Goal: Task Accomplishment & Management: Manage account settings

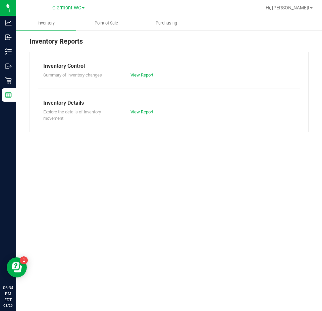
click at [91, 26] on span "Point of Sale" at bounding box center [107, 23] width 42 height 6
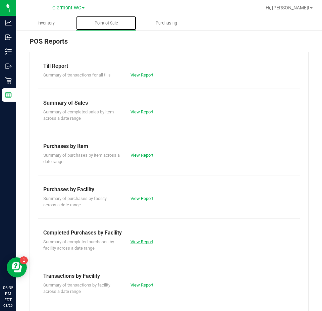
click at [135, 241] on link "View Report" at bounding box center [141, 241] width 23 height 5
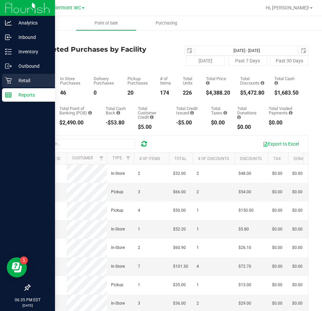
click at [5, 81] on icon at bounding box center [8, 80] width 7 height 7
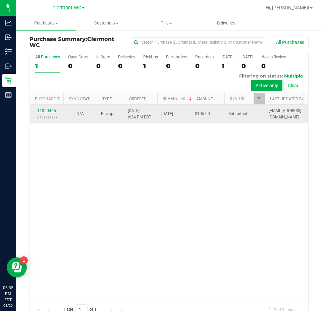
click at [54, 110] on link "11820465" at bounding box center [46, 110] width 19 height 5
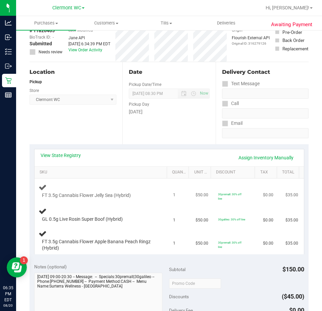
scroll to position [67, 0]
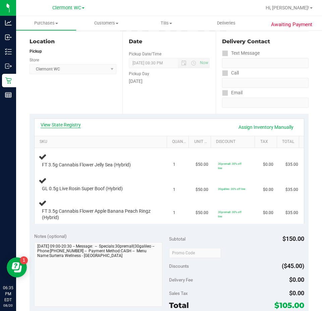
click at [76, 123] on link "View State Registry" at bounding box center [61, 124] width 40 height 7
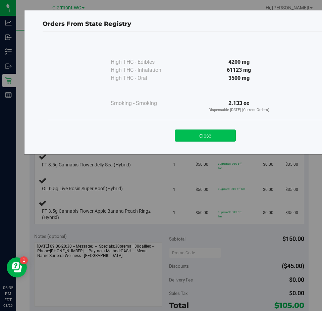
click at [221, 134] on button "Close" at bounding box center [205, 135] width 61 height 12
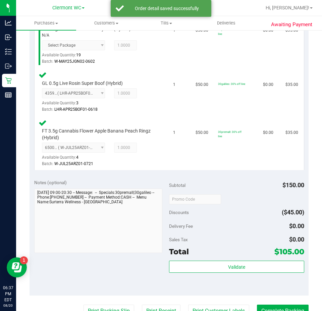
scroll to position [268, 0]
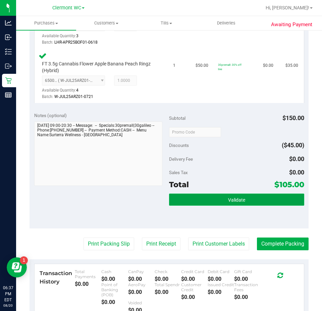
click at [225, 193] on button "Validate" at bounding box center [236, 199] width 135 height 12
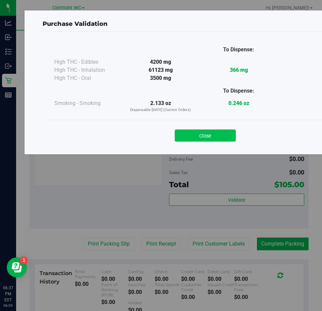
click at [202, 137] on button "Close" at bounding box center [205, 135] width 61 height 12
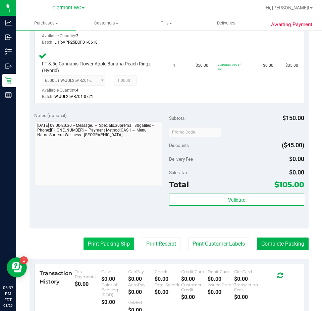
click at [100, 243] on button "Print Packing Slip" at bounding box center [108, 243] width 51 height 13
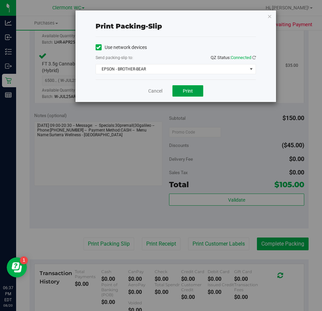
click at [190, 94] on button "Print" at bounding box center [187, 90] width 31 height 11
click at [266, 16] on div "Print packing-slip Use network devices Send packing-slip to: QZ Status: Connect…" at bounding box center [175, 56] width 201 height 92
click at [272, 18] on div "Print packing-slip Use network devices Send packing-slip to: QZ Status: Connect…" at bounding box center [175, 56] width 201 height 92
click at [267, 18] on icon "button" at bounding box center [269, 16] width 5 height 8
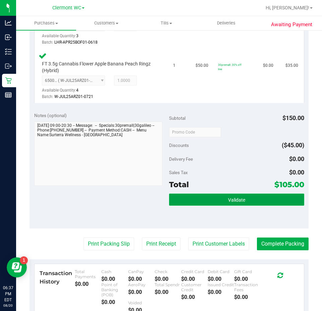
click at [254, 201] on button "Validate" at bounding box center [236, 199] width 135 height 12
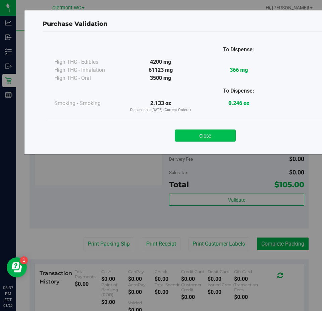
click at [213, 138] on button "Close" at bounding box center [205, 135] width 61 height 12
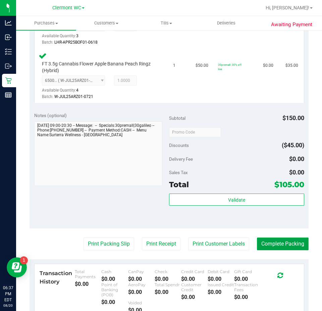
click at [274, 244] on button "Complete Packing" at bounding box center [283, 243] width 52 height 13
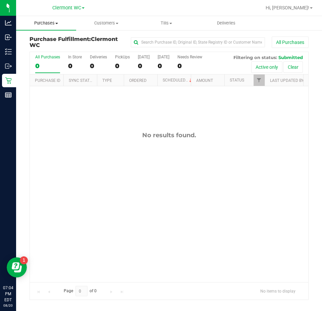
click at [57, 23] on span at bounding box center [56, 23] width 3 height 1
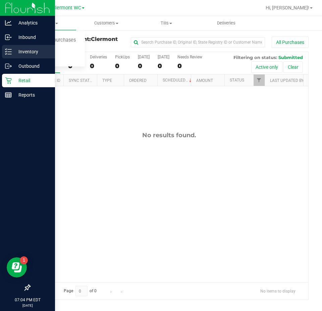
click at [13, 55] on p "Inventory" at bounding box center [32, 52] width 40 height 8
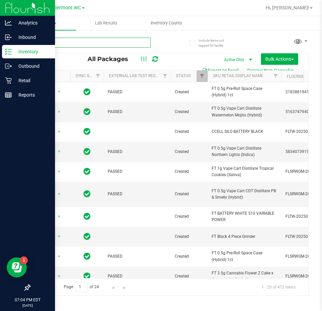
click at [103, 46] on input "text" at bounding box center [90, 43] width 121 height 10
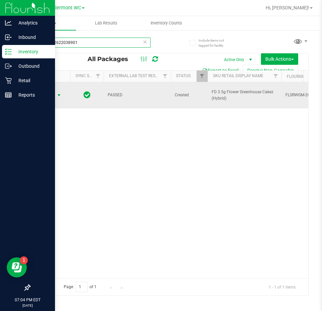
type input "7441722622038901"
click at [57, 94] on span "select" at bounding box center [58, 95] width 5 height 5
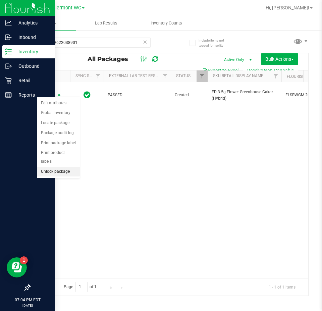
click at [63, 167] on li "Unlock package" at bounding box center [58, 172] width 43 height 10
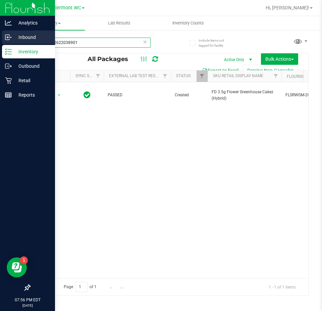
drag, startPoint x: 81, startPoint y: 44, endPoint x: 10, endPoint y: 40, distance: 70.9
click at [10, 40] on div "Analytics Inbound Inventory Outbound Retail Reports 07:56 PM EDT 08/20/2025 08/…" at bounding box center [161, 155] width 322 height 311
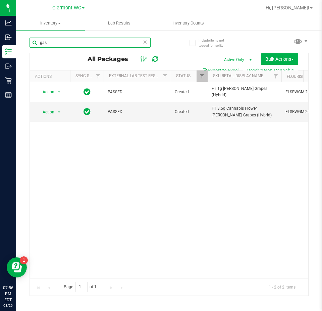
drag, startPoint x: 50, startPoint y: 43, endPoint x: 39, endPoint y: 41, distance: 11.2
click at [39, 41] on input "gas" at bounding box center [90, 43] width 121 height 10
click at [134, 211] on div "Action Action Adjust qty Create package Edit attributes Global inventory Locate…" at bounding box center [169, 180] width 278 height 196
click at [75, 43] on input "gas" at bounding box center [90, 43] width 121 height 10
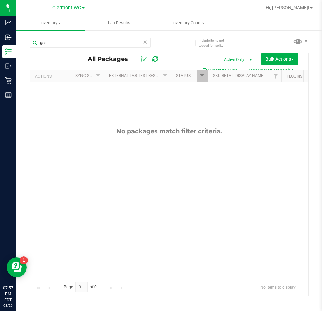
click at [166, 154] on div "No packages match filter criteria." at bounding box center [169, 202] width 278 height 241
click at [64, 42] on input "gss" at bounding box center [90, 43] width 121 height 10
type input "g"
type input "pbsJUN25AMN01C-0630"
click at [298, 8] on span "Hi, [PERSON_NAME]!" at bounding box center [288, 7] width 44 height 5
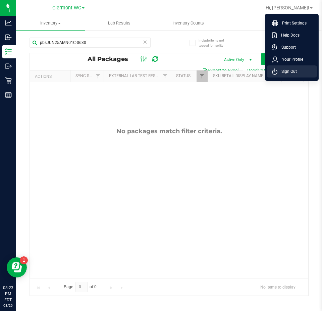
click at [287, 71] on span "Sign Out" at bounding box center [286, 71] width 19 height 7
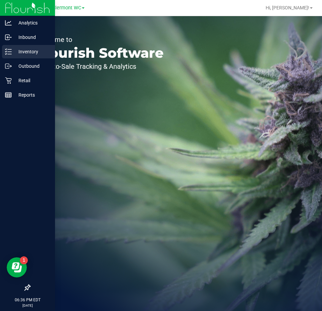
click at [12, 53] on p "Inventory" at bounding box center [32, 52] width 40 height 8
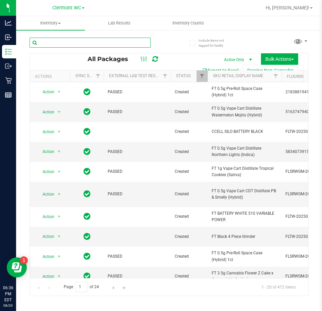
click at [89, 41] on input "text" at bounding box center [90, 43] width 121 height 10
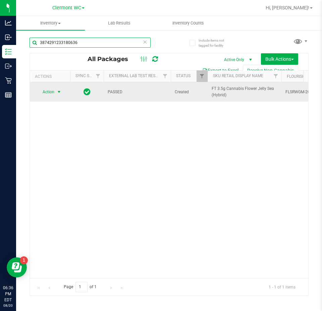
type input "3874291233180636"
click at [59, 93] on span "select" at bounding box center [58, 91] width 5 height 5
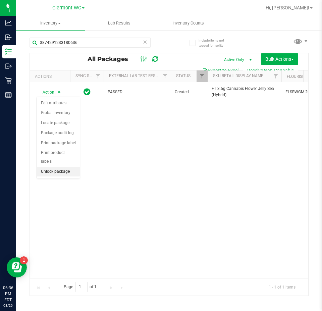
click at [49, 167] on li "Unlock package" at bounding box center [58, 172] width 43 height 10
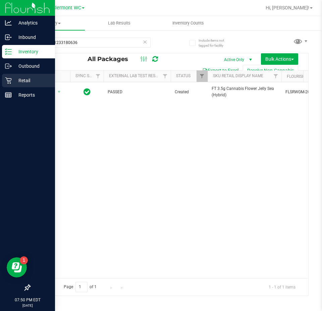
click at [26, 81] on p "Retail" at bounding box center [32, 80] width 40 height 8
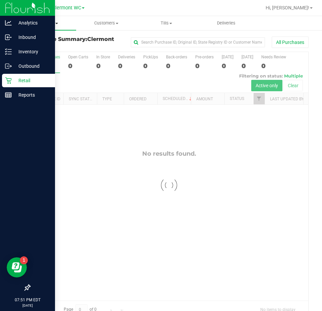
click at [60, 27] on uib-tab-heading "Purchases Summary of purchases Fulfillment All purchases" at bounding box center [46, 23] width 60 height 14
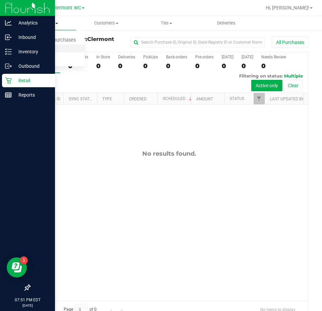
click at [38, 49] on span "Fulfillment" at bounding box center [37, 49] width 42 height 6
